Goal: Use online tool/utility: Utilize a website feature to perform a specific function

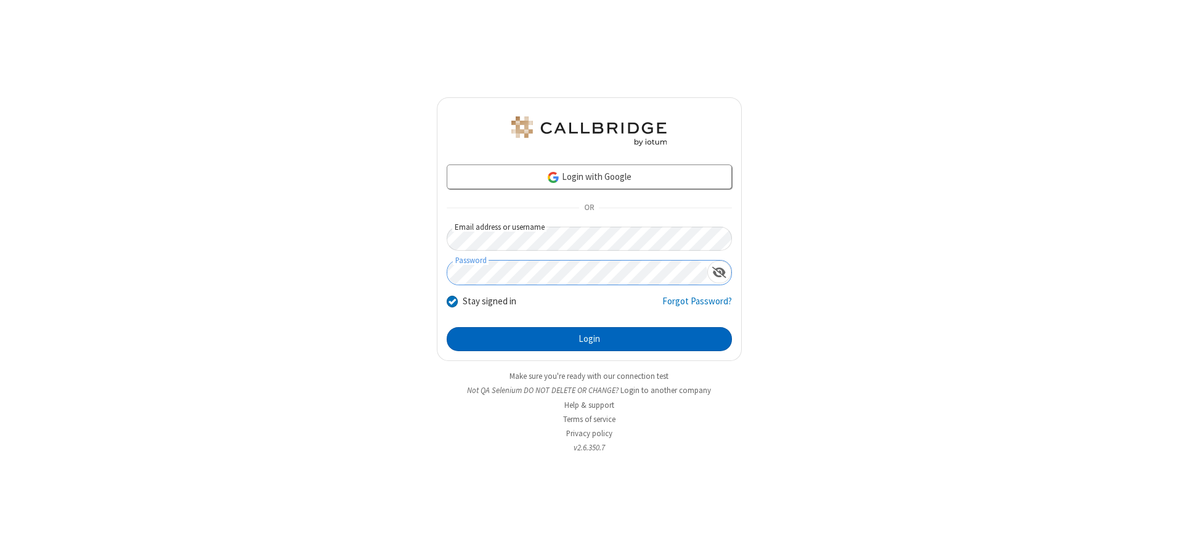
click at [589, 339] on button "Login" at bounding box center [589, 339] width 285 height 25
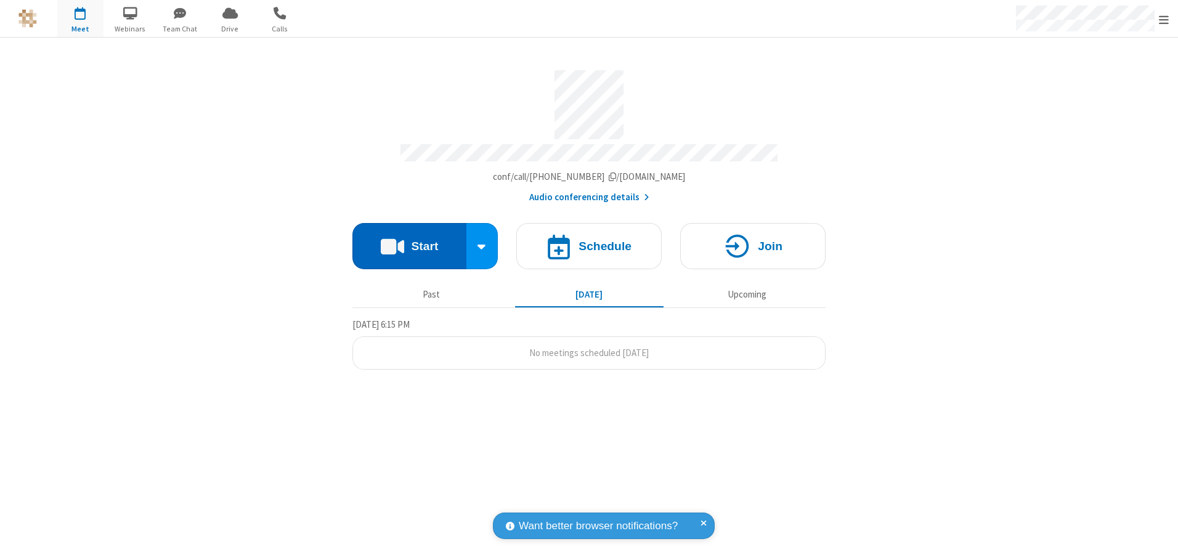
click at [409, 242] on button "Start" at bounding box center [409, 246] width 114 height 46
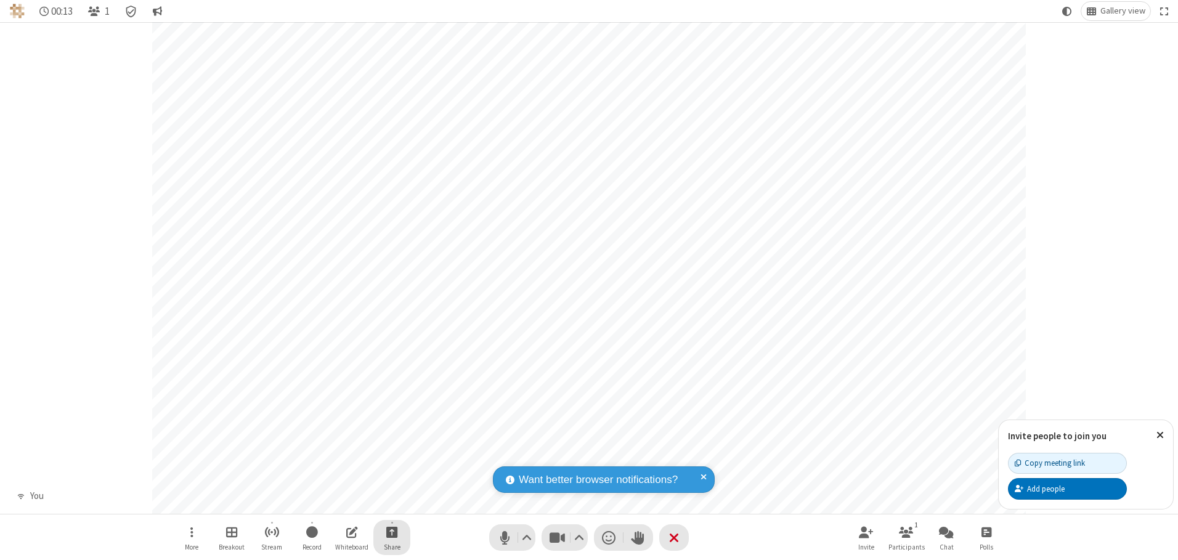
click at [392, 532] on span "Start sharing" at bounding box center [392, 531] width 12 height 15
click at [391, 457] on span "Share additional camera" at bounding box center [399, 459] width 91 height 10
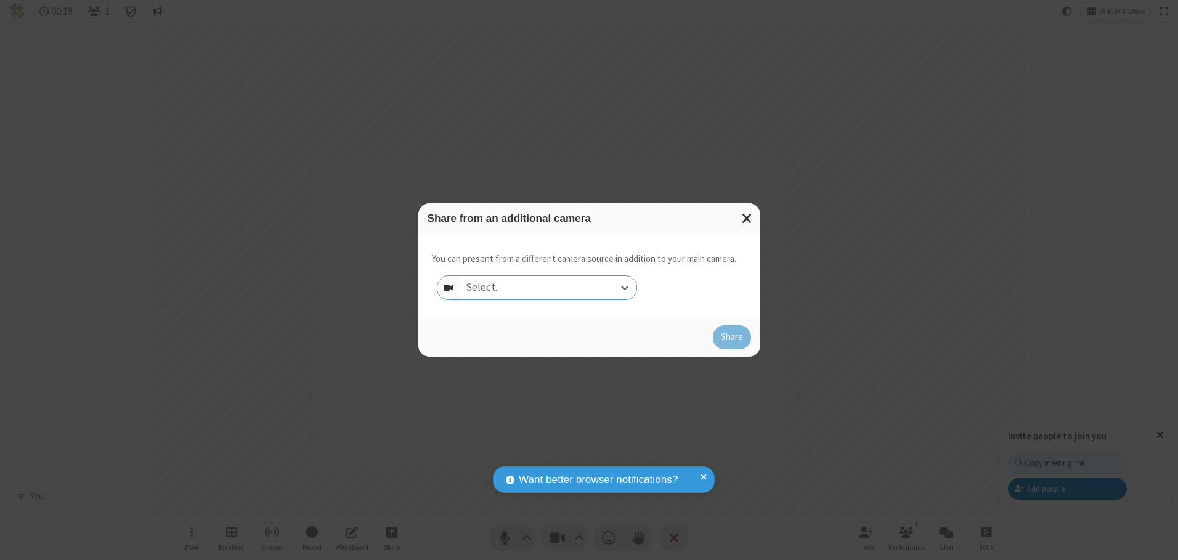
click at [548, 287] on div "Select..." at bounding box center [548, 287] width 177 height 23
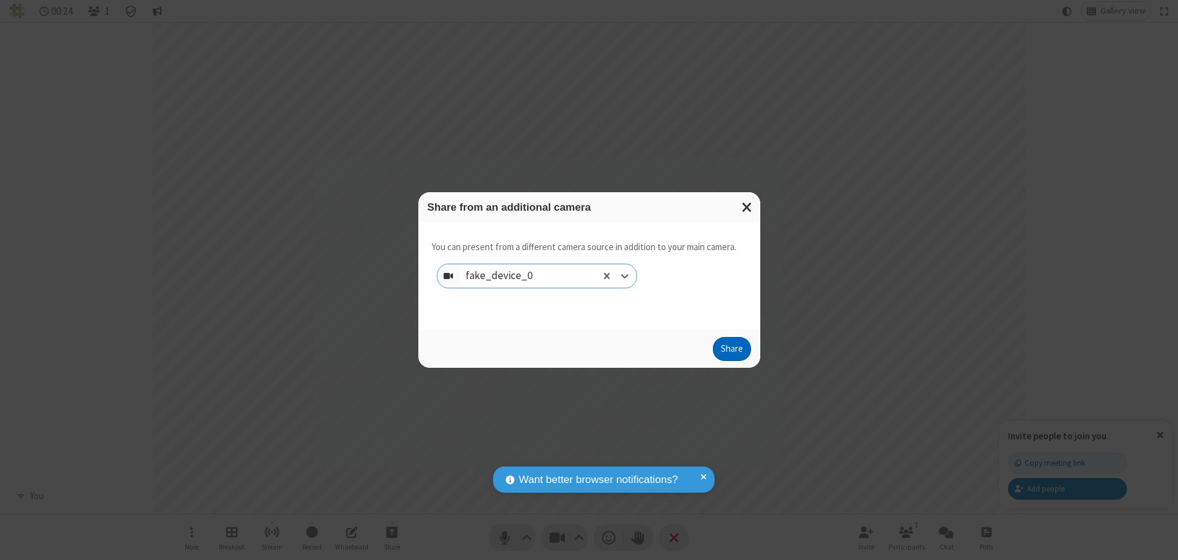
click at [731, 352] on button "Share" at bounding box center [732, 349] width 38 height 25
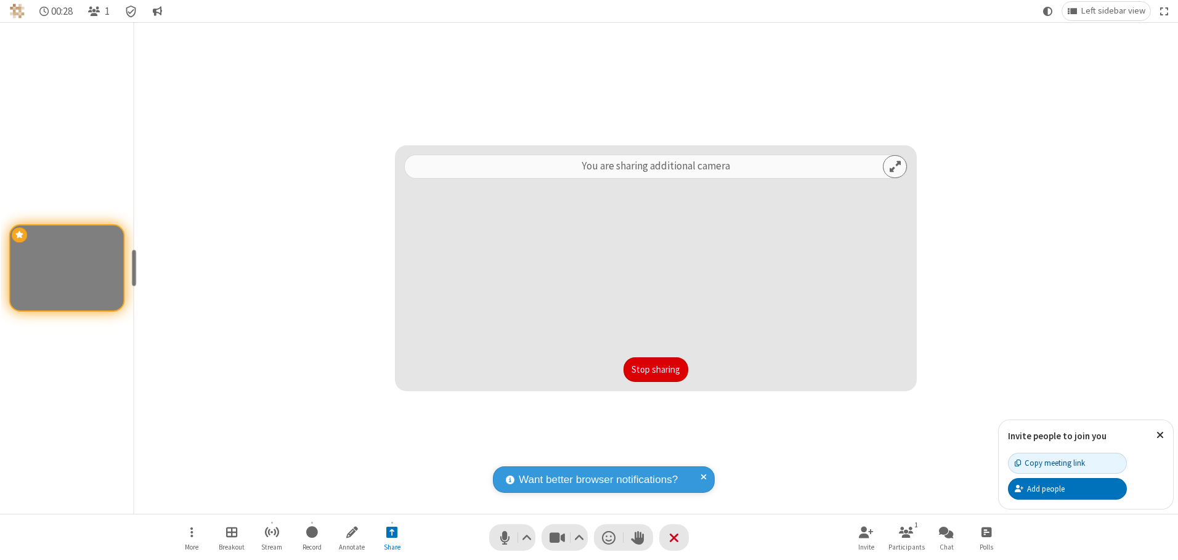
click at [656, 369] on button "Stop sharing" at bounding box center [656, 369] width 65 height 25
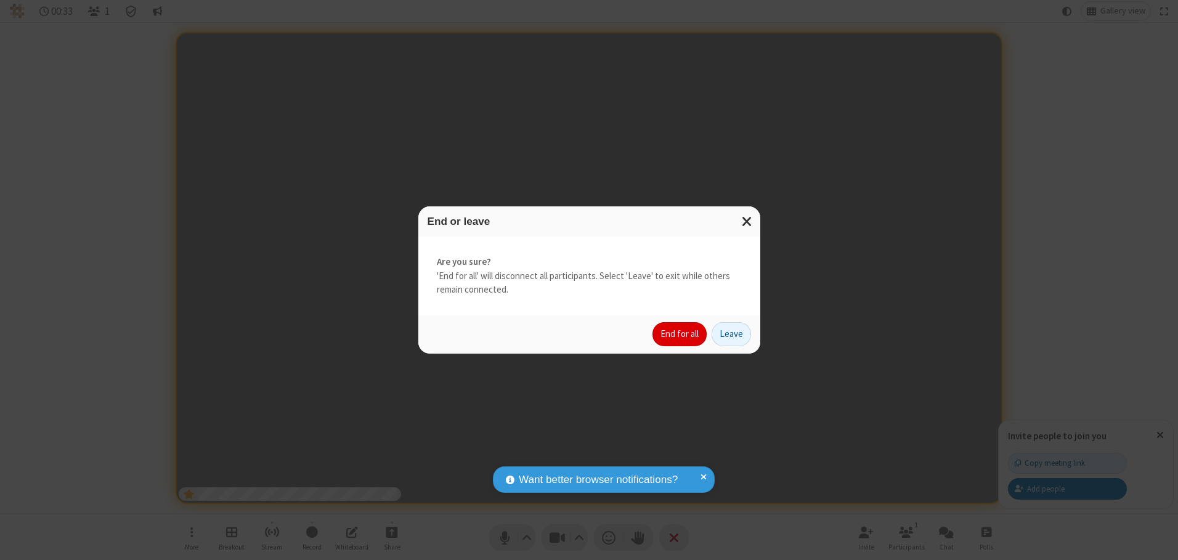
click at [680, 334] on button "End for all" at bounding box center [679, 334] width 54 height 25
